Goal: Task Accomplishment & Management: Use online tool/utility

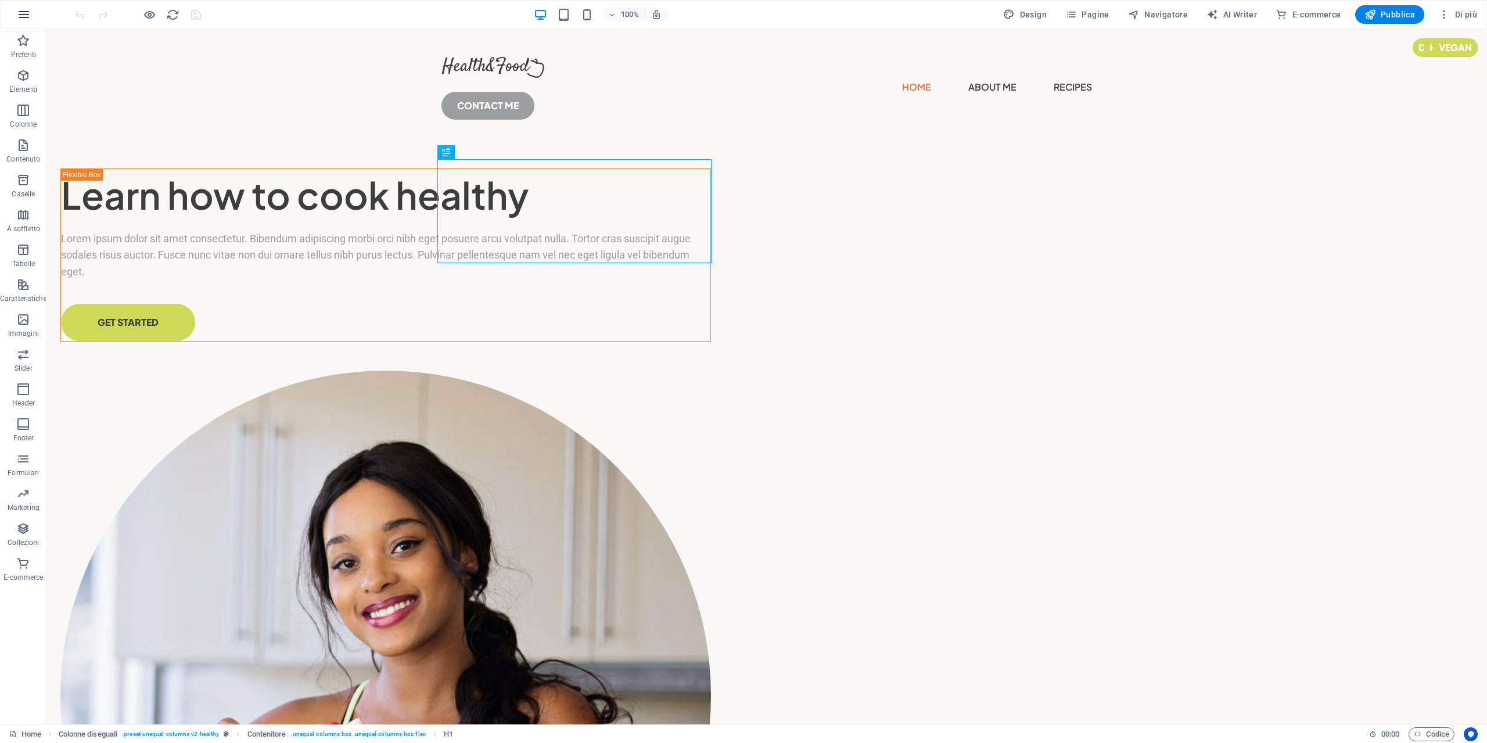
click at [22, 12] on icon "button" at bounding box center [24, 15] width 14 height 14
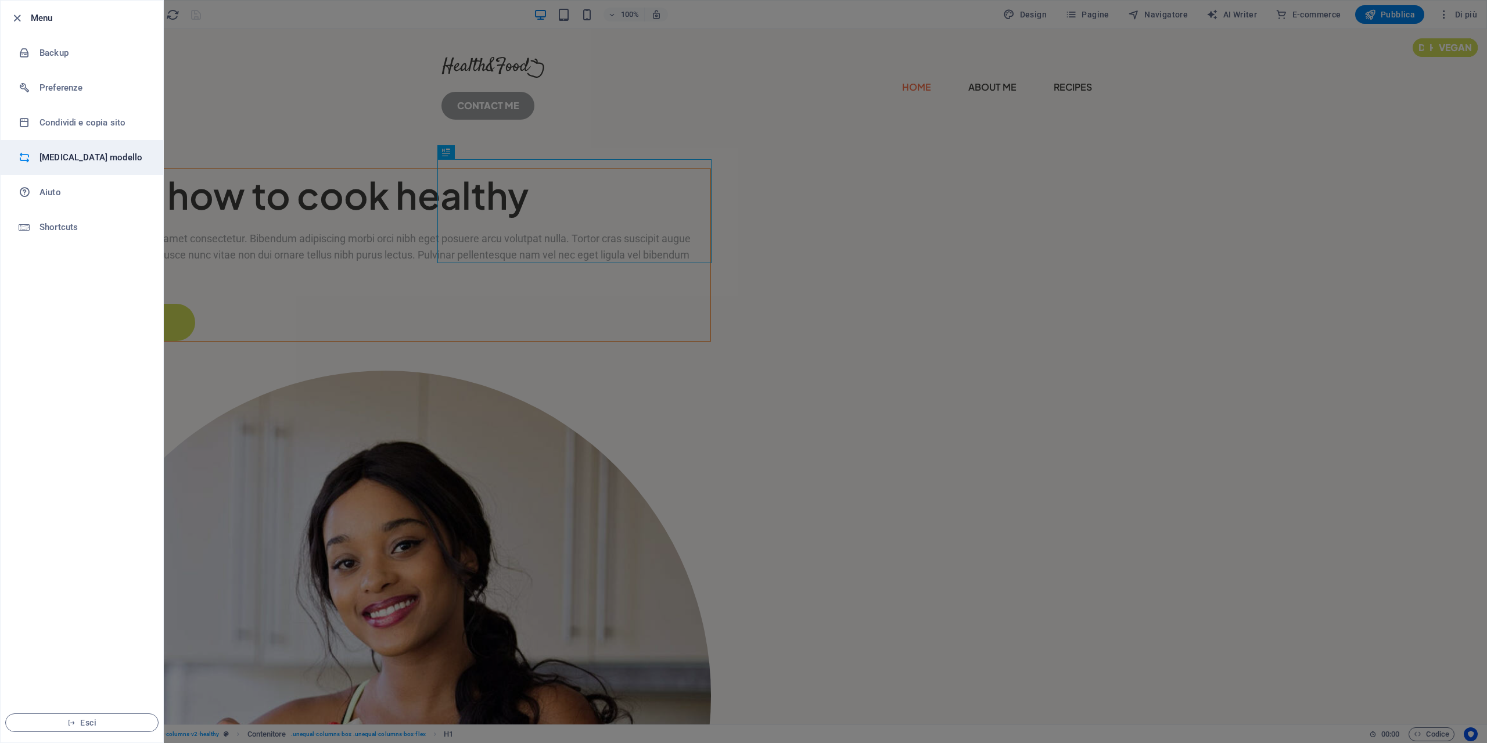
click at [72, 156] on h6 "[MEDICAL_DATA] modello" at bounding box center [93, 157] width 107 height 14
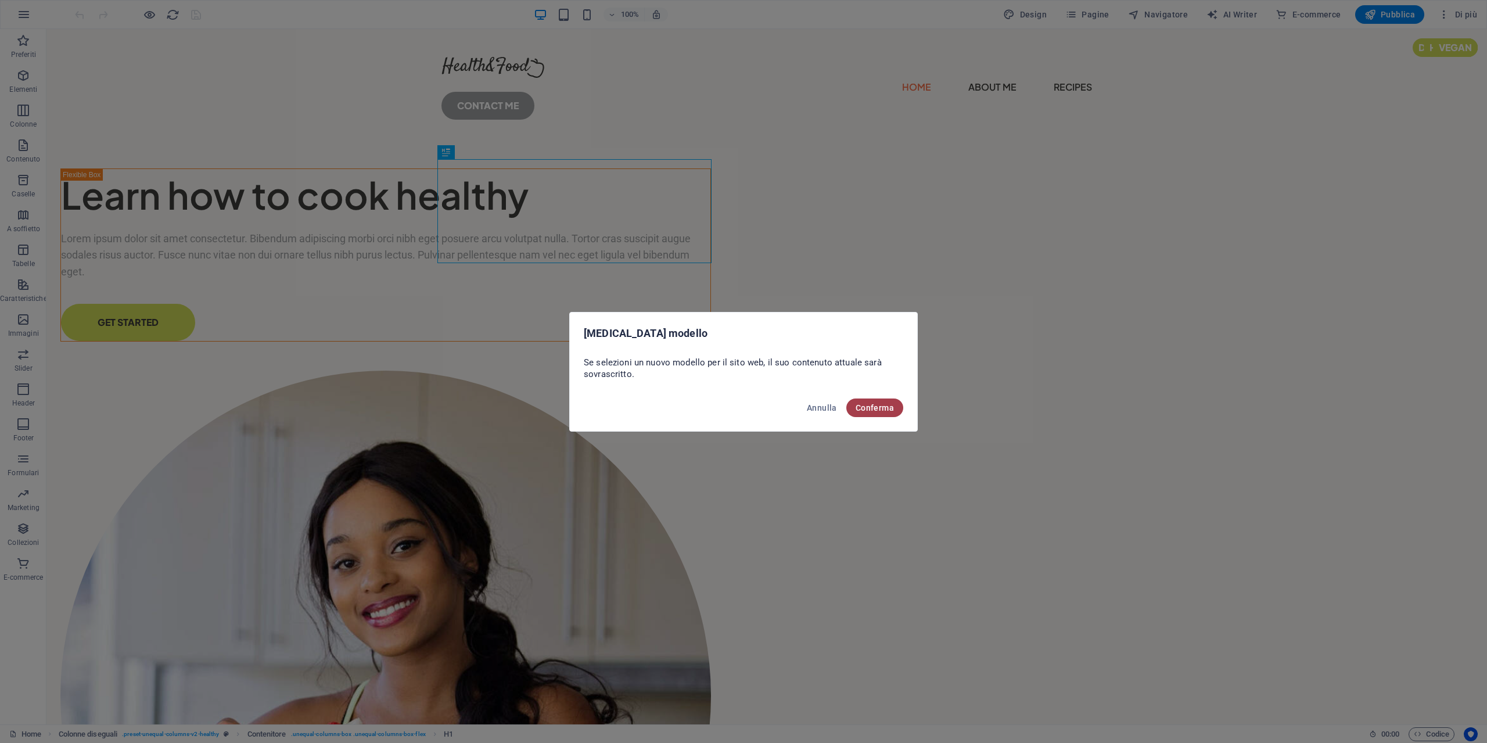
click at [862, 403] on span "Conferma" at bounding box center [875, 407] width 38 height 9
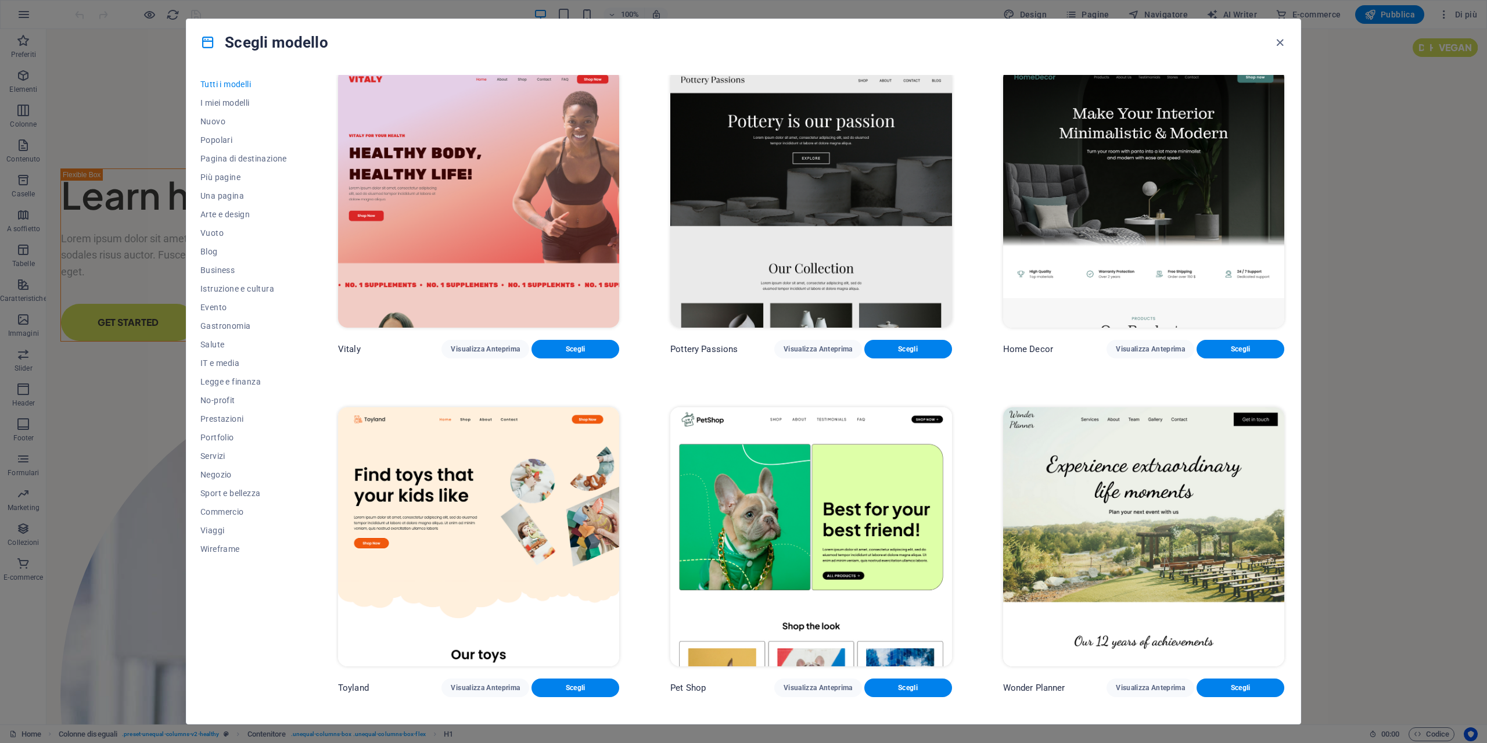
scroll to position [697, 0]
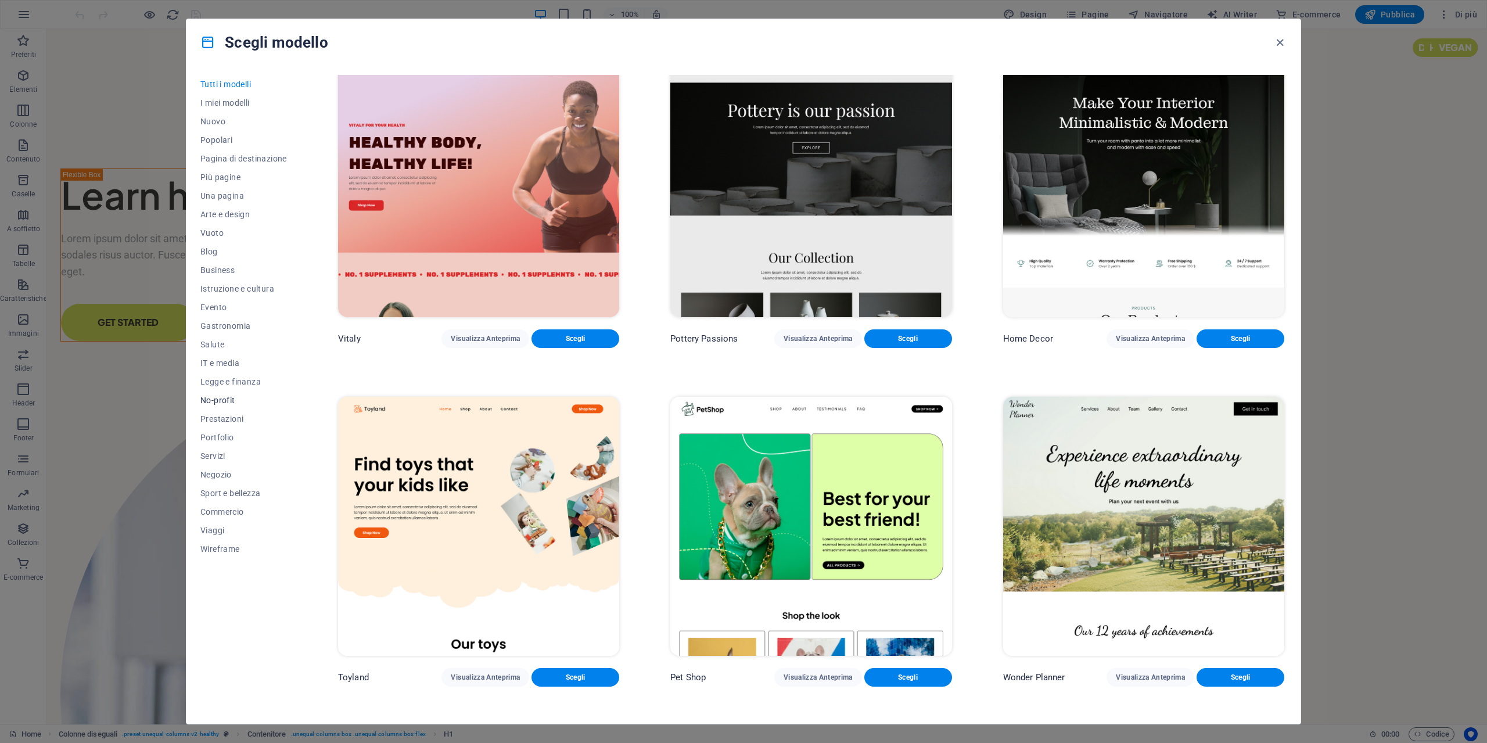
click at [229, 399] on span "No-profit" at bounding box center [243, 400] width 87 height 9
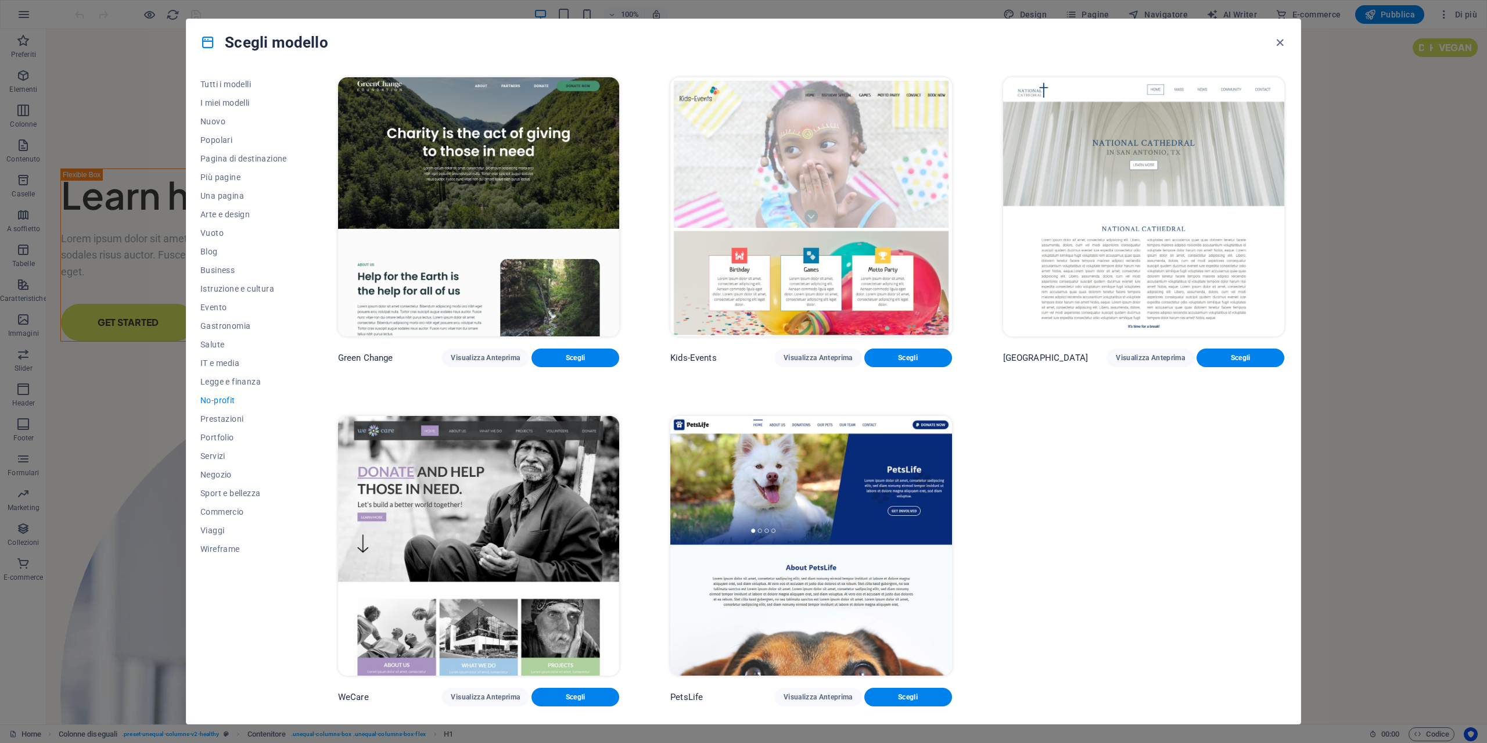
scroll to position [0, 0]
click at [235, 80] on span "Tutti i modelli" at bounding box center [243, 84] width 87 height 9
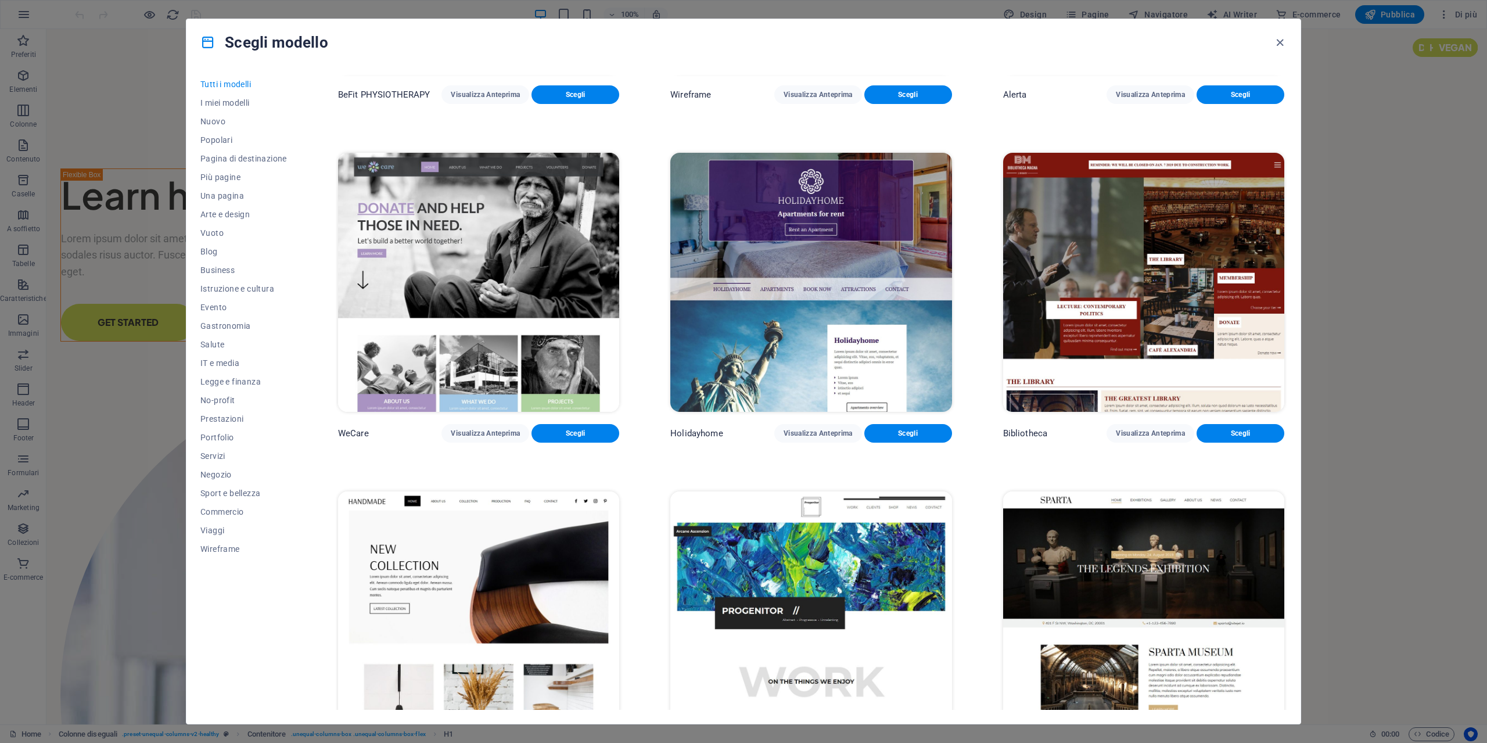
scroll to position [9702, 0]
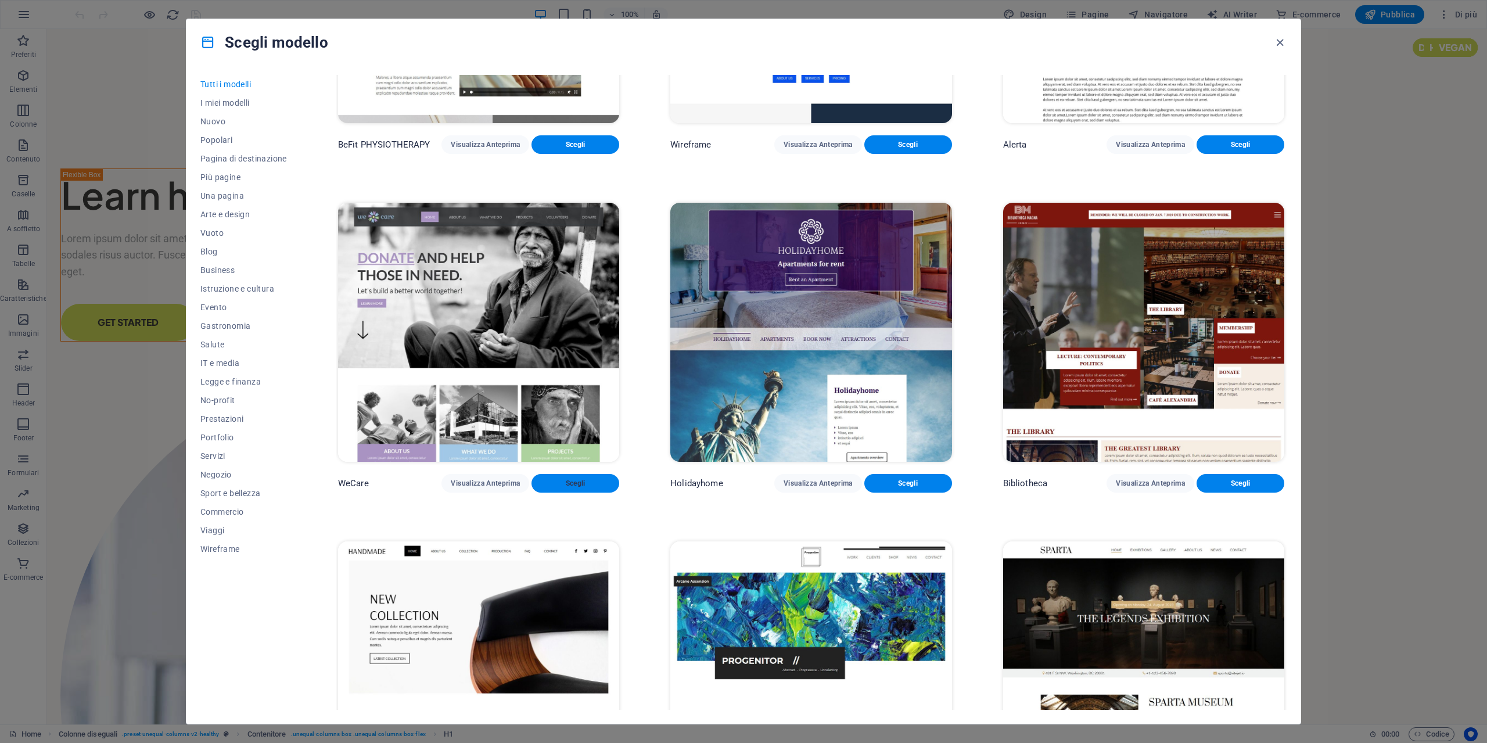
click at [566, 474] on button "Scegli" at bounding box center [576, 483] width 88 height 19
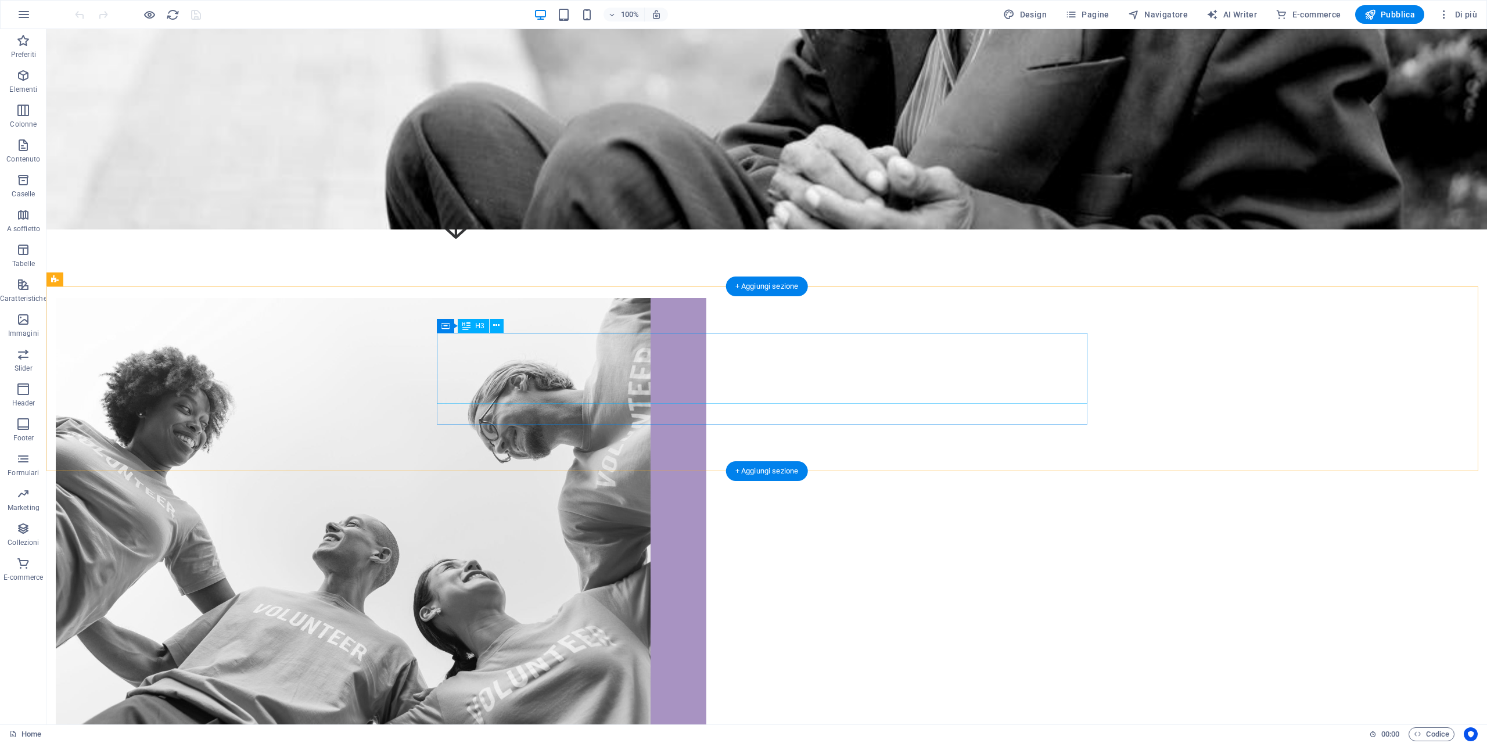
scroll to position [573, 0]
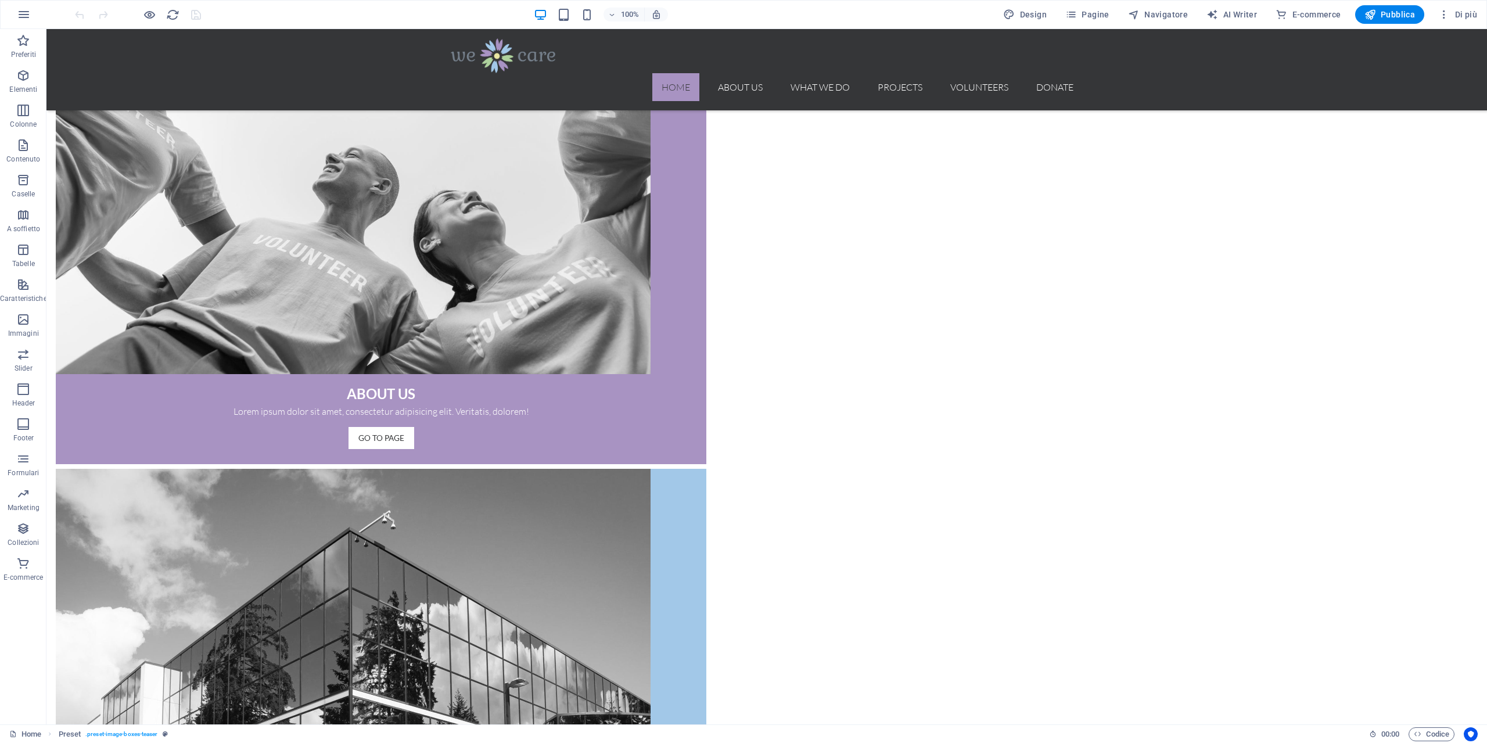
scroll to position [1154, 0]
